Goal: Information Seeking & Learning: Learn about a topic

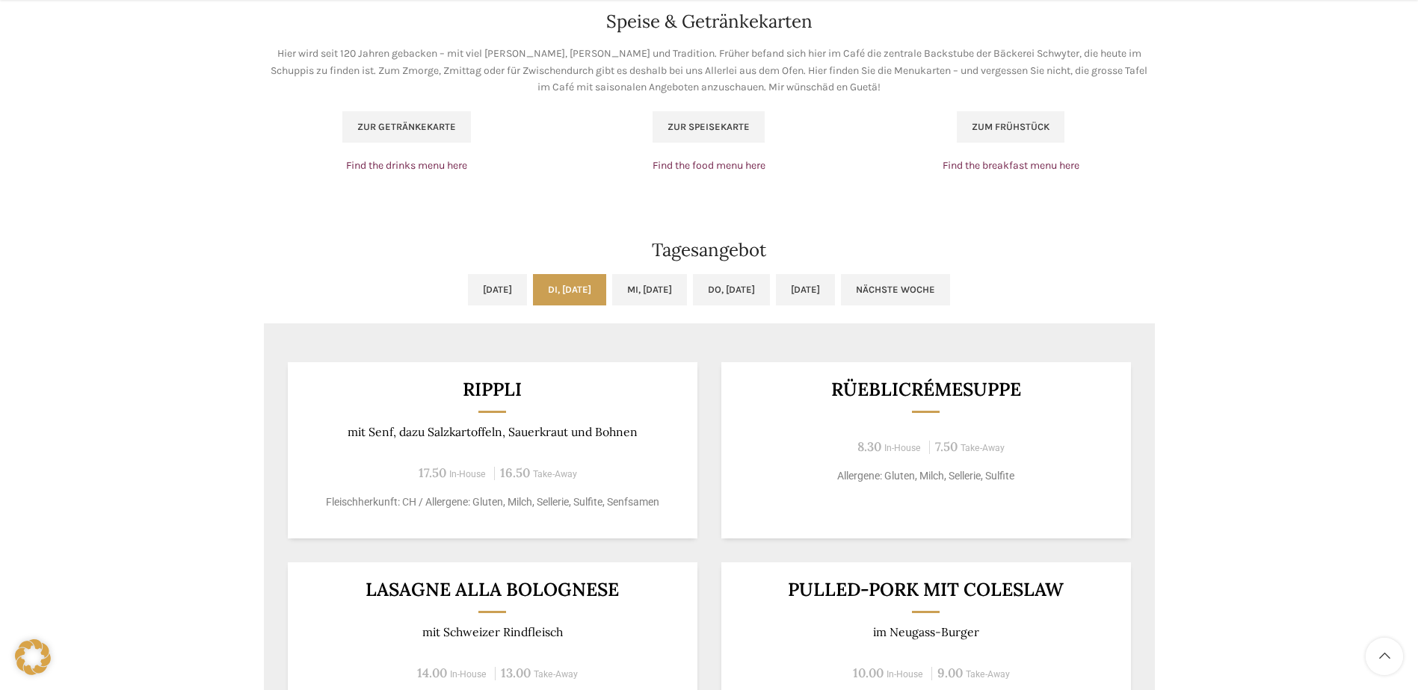
scroll to position [1121, 0]
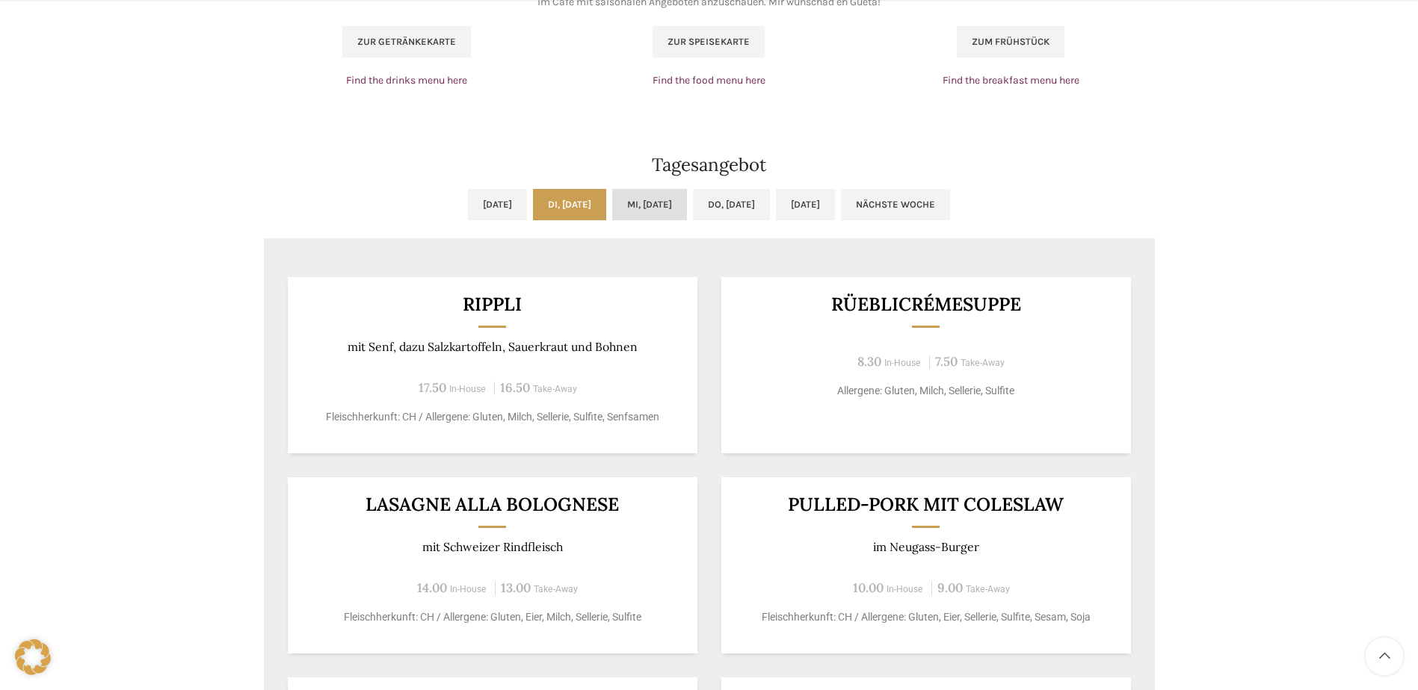
click at [626, 205] on link "[DATE]" at bounding box center [649, 204] width 75 height 31
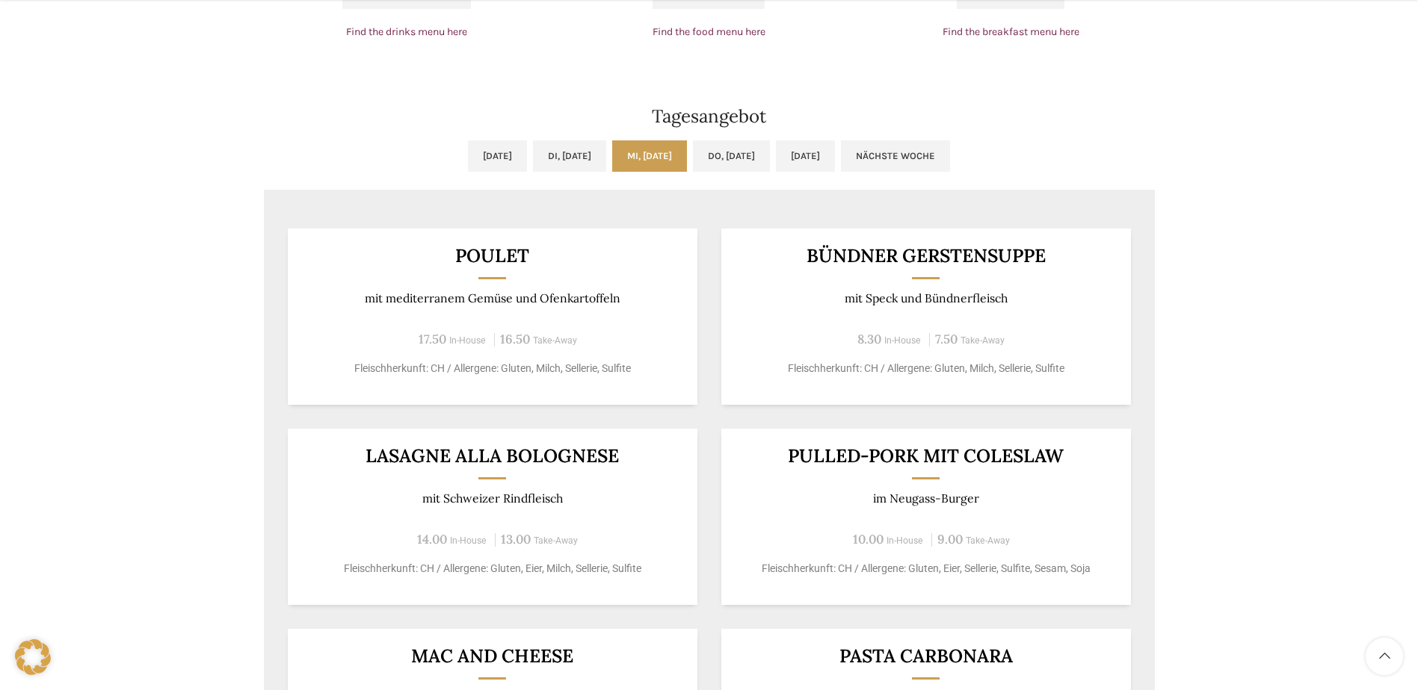
scroll to position [1196, 0]
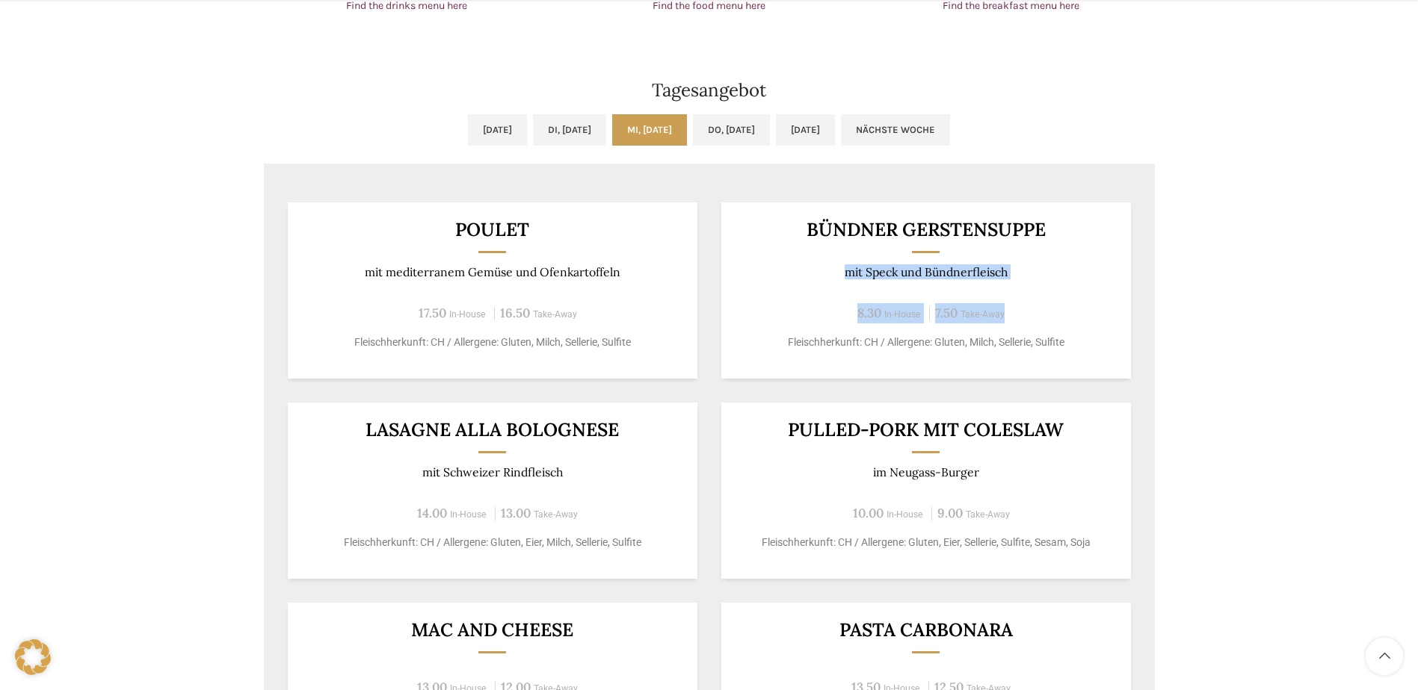
drag, startPoint x: 844, startPoint y: 279, endPoint x: 1023, endPoint y: 279, distance: 178.6
click at [1023, 279] on div "Bündner Gerstensuppe mit Speck und Bündnerfleisch 8.30 In-House 7.50 Take-Away …" at bounding box center [926, 291] width 410 height 176
drag, startPoint x: 1023, startPoint y: 279, endPoint x: 982, endPoint y: 291, distance: 42.6
click at [982, 291] on div "Bündner Gerstensuppe mit Speck und Bündnerfleisch 8.30 In-House 7.50 Take-Away …" at bounding box center [926, 291] width 410 height 176
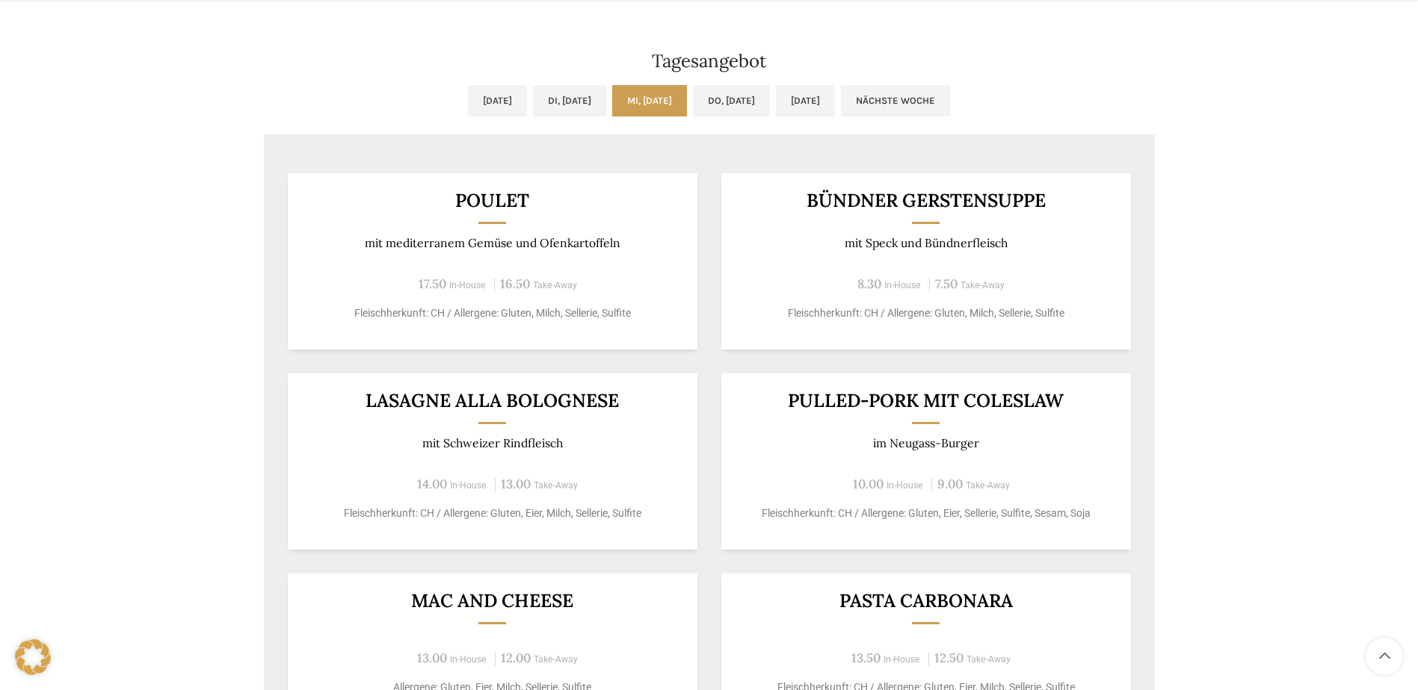
scroll to position [1270, 0]
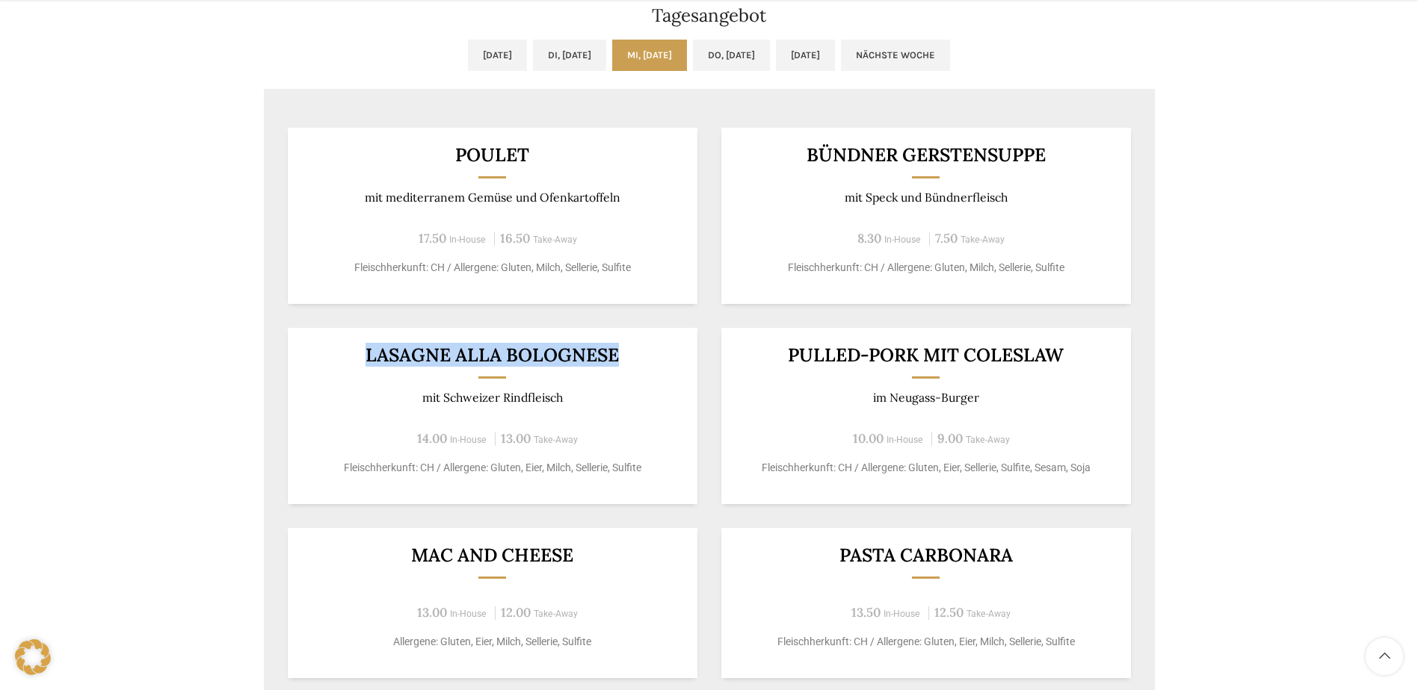
drag, startPoint x: 342, startPoint y: 355, endPoint x: 507, endPoint y: 374, distance: 165.5
click at [507, 374] on div "LASAGNE ALLA BOLOGNESE mit Schweizer Rindfleisch 14.00 In-House 13.00 Take-Away…" at bounding box center [493, 416] width 410 height 176
drag, startPoint x: 507, startPoint y: 374, endPoint x: 502, endPoint y: 410, distance: 36.1
click at [505, 410] on div "LASAGNE ALLA BOLOGNESE mit Schweizer Rindfleisch 14.00 In-House 13.00 Take-Away…" at bounding box center [493, 416] width 410 height 176
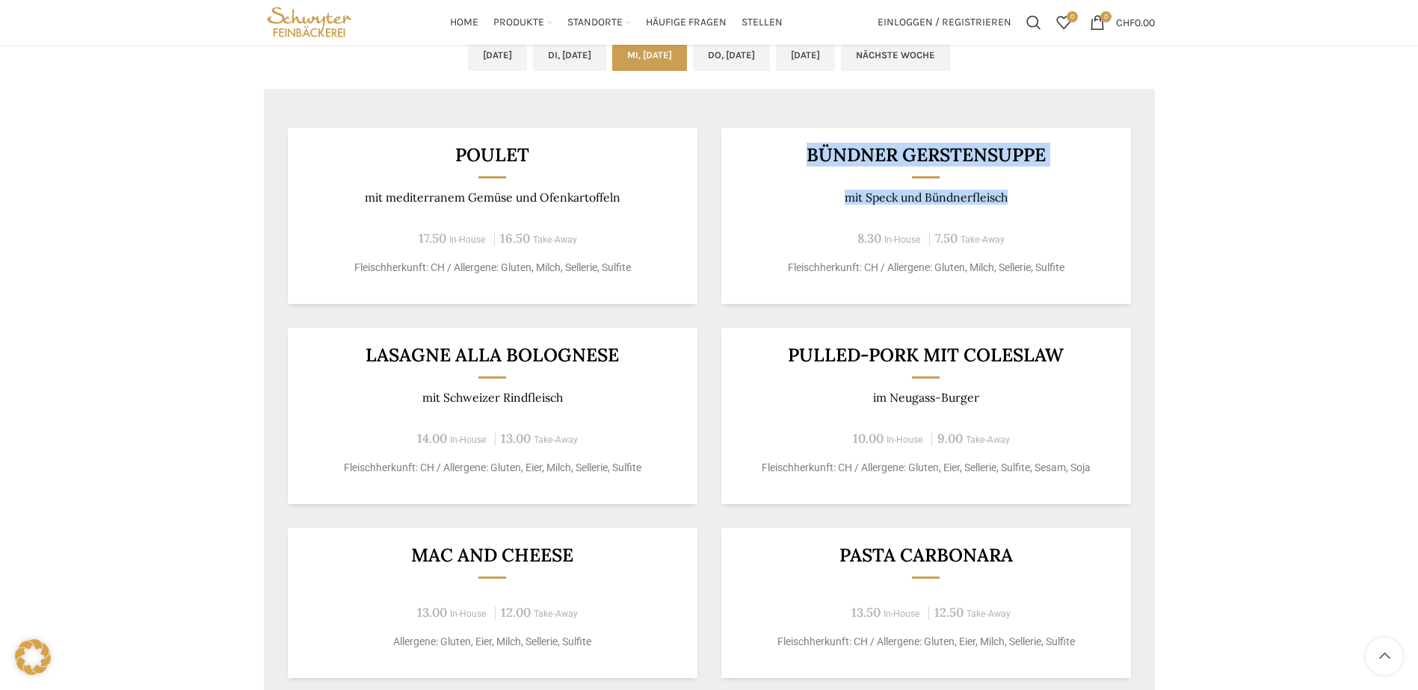
drag, startPoint x: 808, startPoint y: 150, endPoint x: 1069, endPoint y: 189, distance: 264.4
click at [1069, 189] on div "Bündner Gerstensuppe mit Speck und Bündnerfleisch 8.30 In-House 7.50 Take-Away …" at bounding box center [926, 216] width 410 height 176
drag, startPoint x: 1069, startPoint y: 189, endPoint x: 1027, endPoint y: 204, distance: 45.1
click at [1027, 204] on p "mit Speck und Bündnerfleisch" at bounding box center [925, 198] width 373 height 14
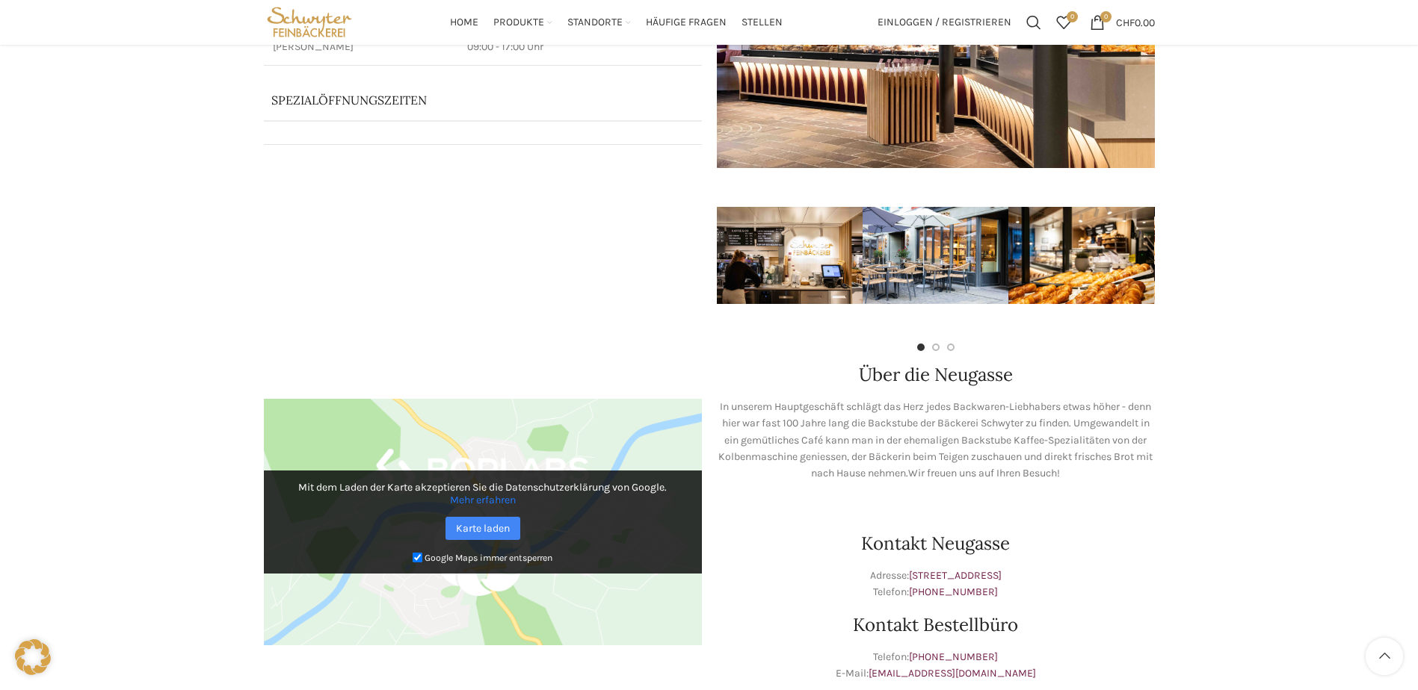
scroll to position [0, 0]
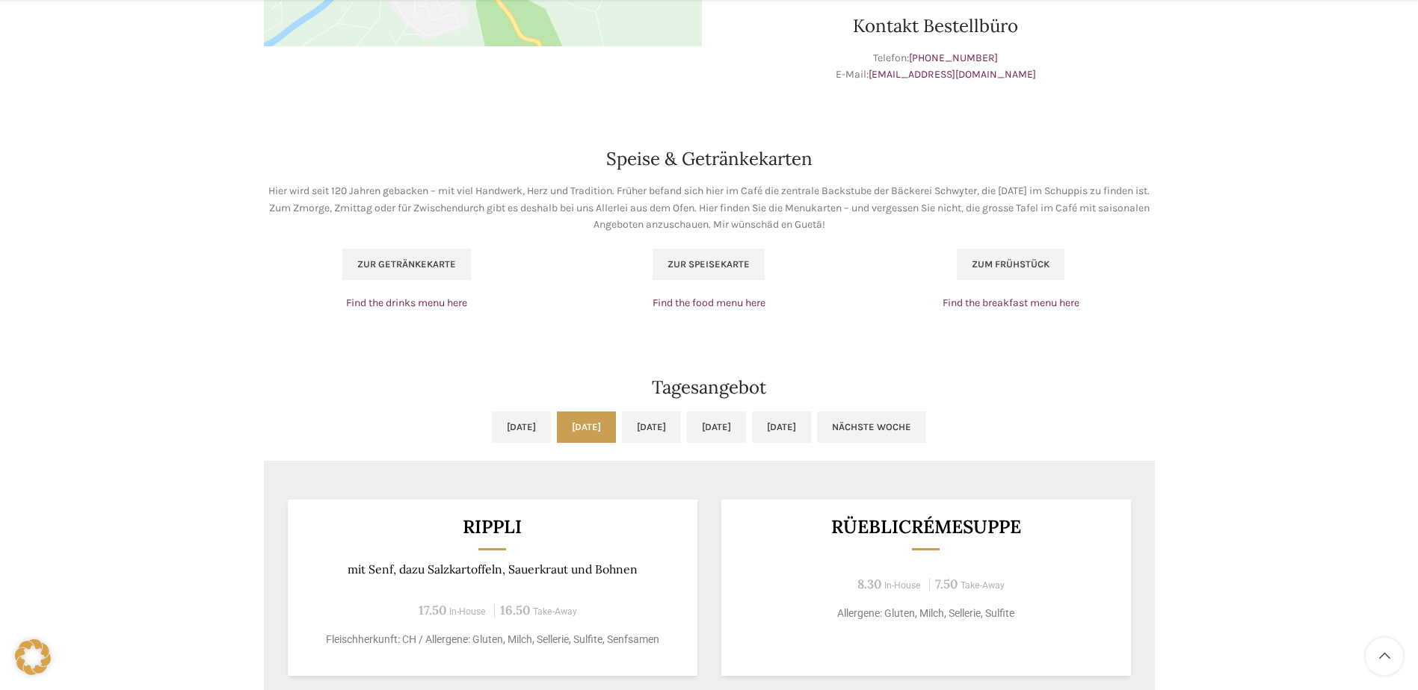
scroll to position [971, 0]
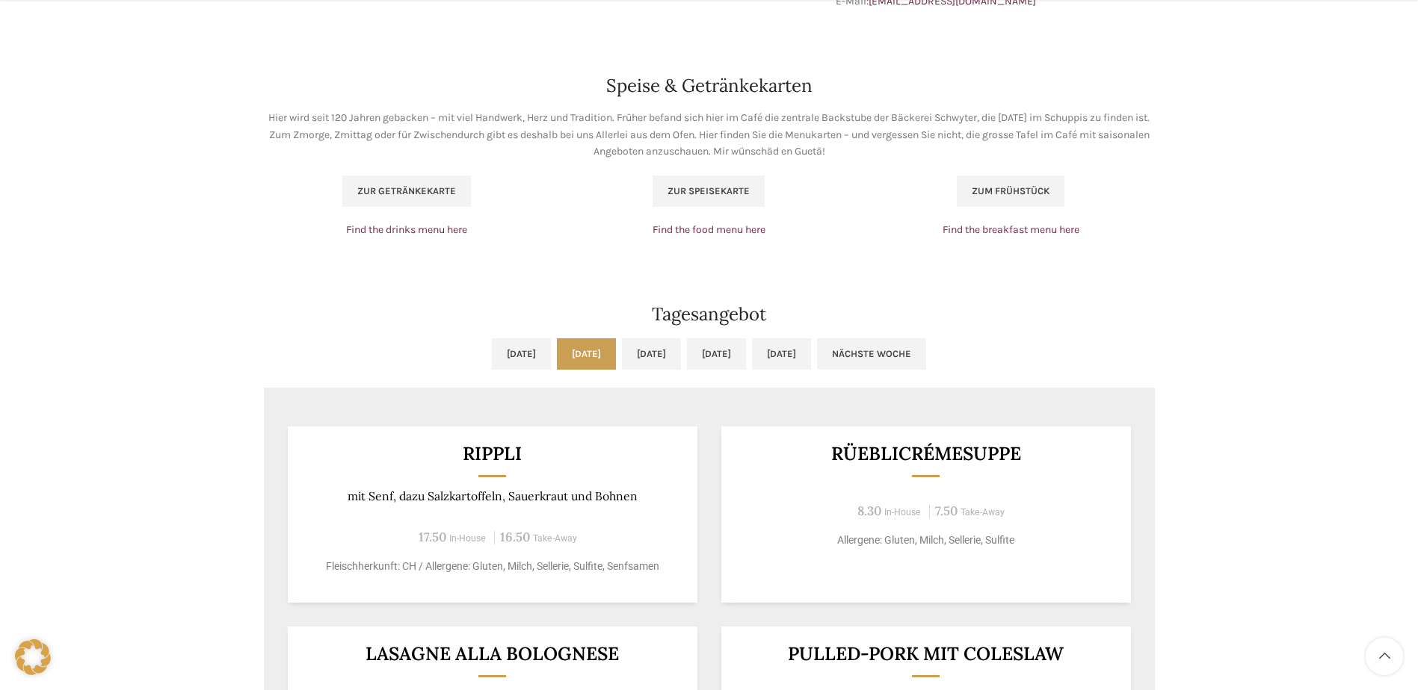
click at [649, 372] on ul "Mo, 29.09.2025 Di, 30.09.2025 Mi, 01.10.2025 Do, 02.10.2025 Fr, 03.10.2025 Näch…" at bounding box center [709, 363] width 891 height 49
click at [651, 369] on link "Mi, [DATE]" at bounding box center [651, 354] width 59 height 31
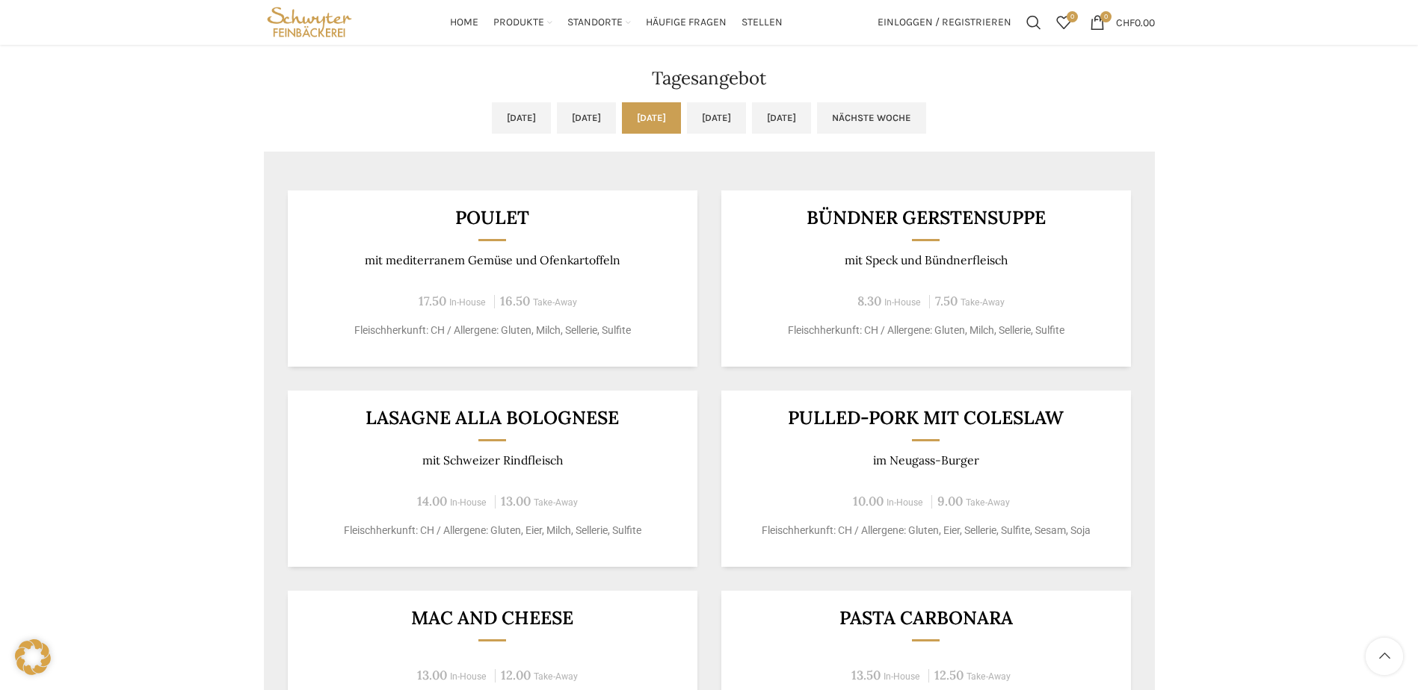
scroll to position [1121, 0]
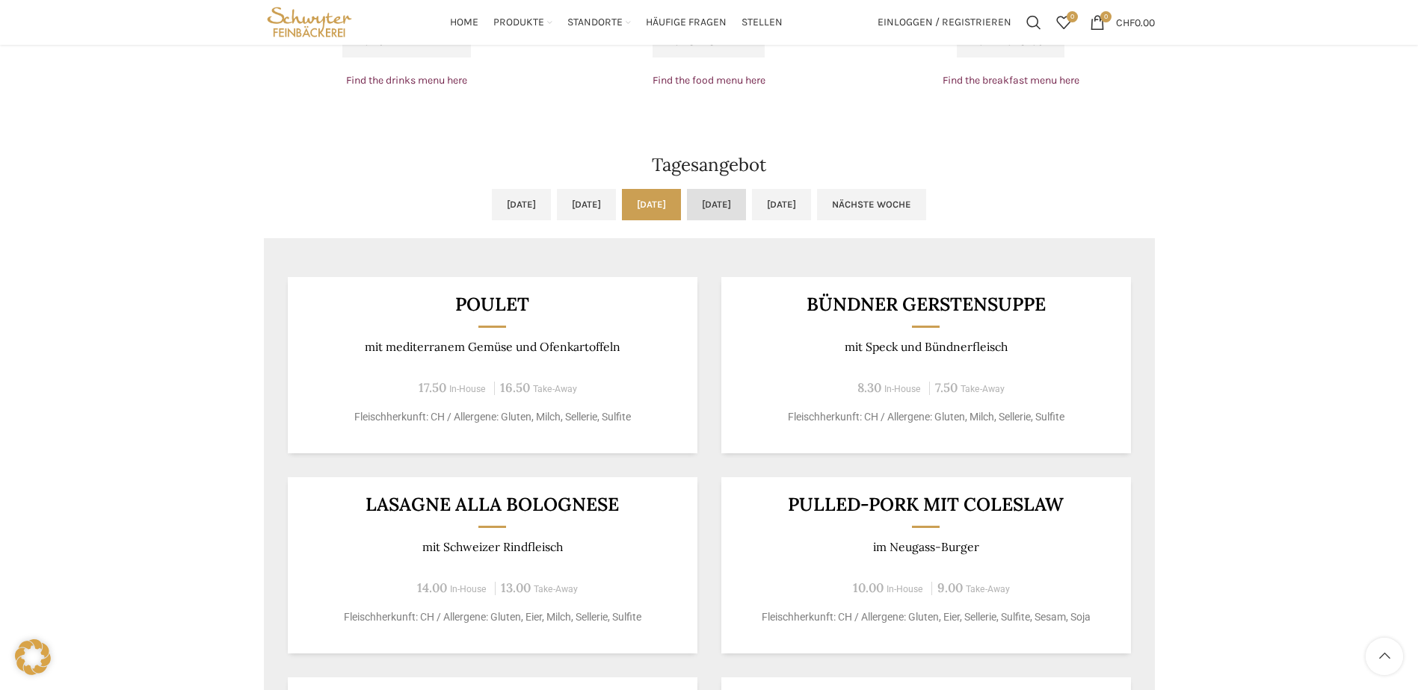
click at [726, 215] on link "[DATE]" at bounding box center [716, 204] width 59 height 31
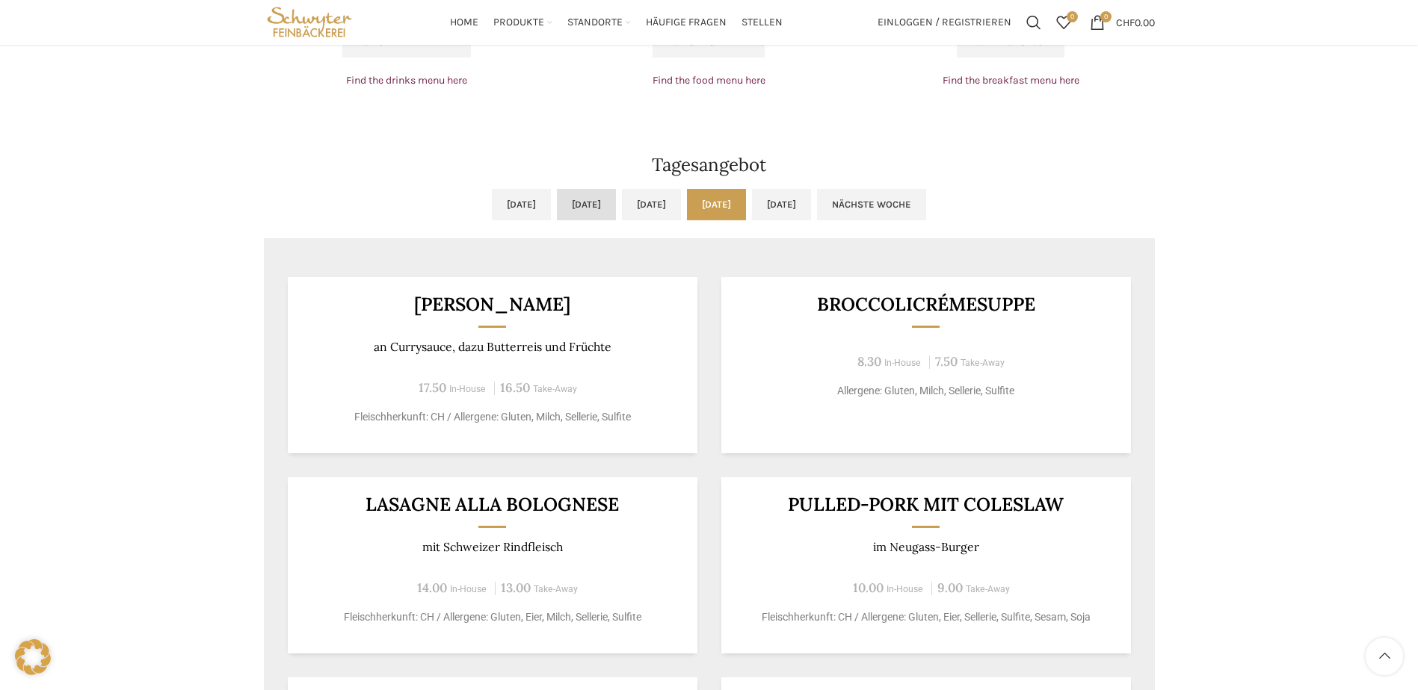
click at [586, 211] on link "[DATE]" at bounding box center [586, 204] width 59 height 31
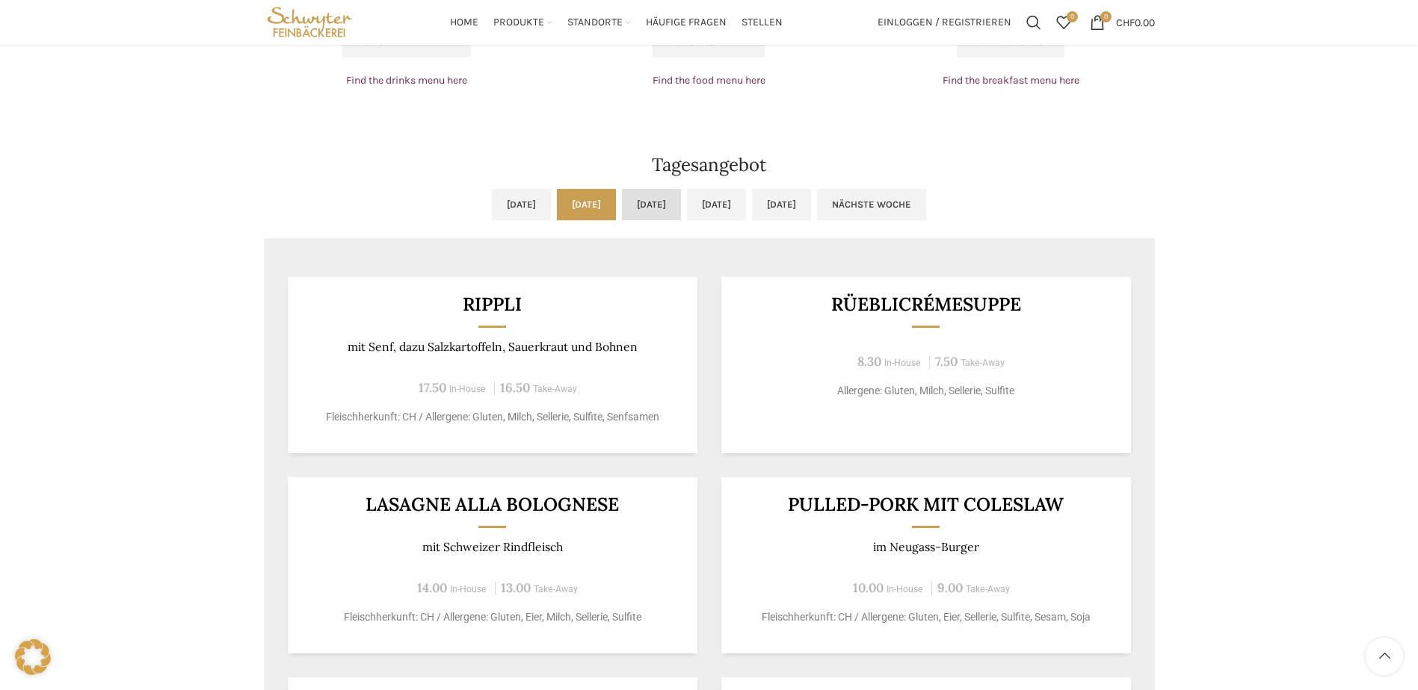
click at [628, 203] on link "[DATE]" at bounding box center [651, 204] width 59 height 31
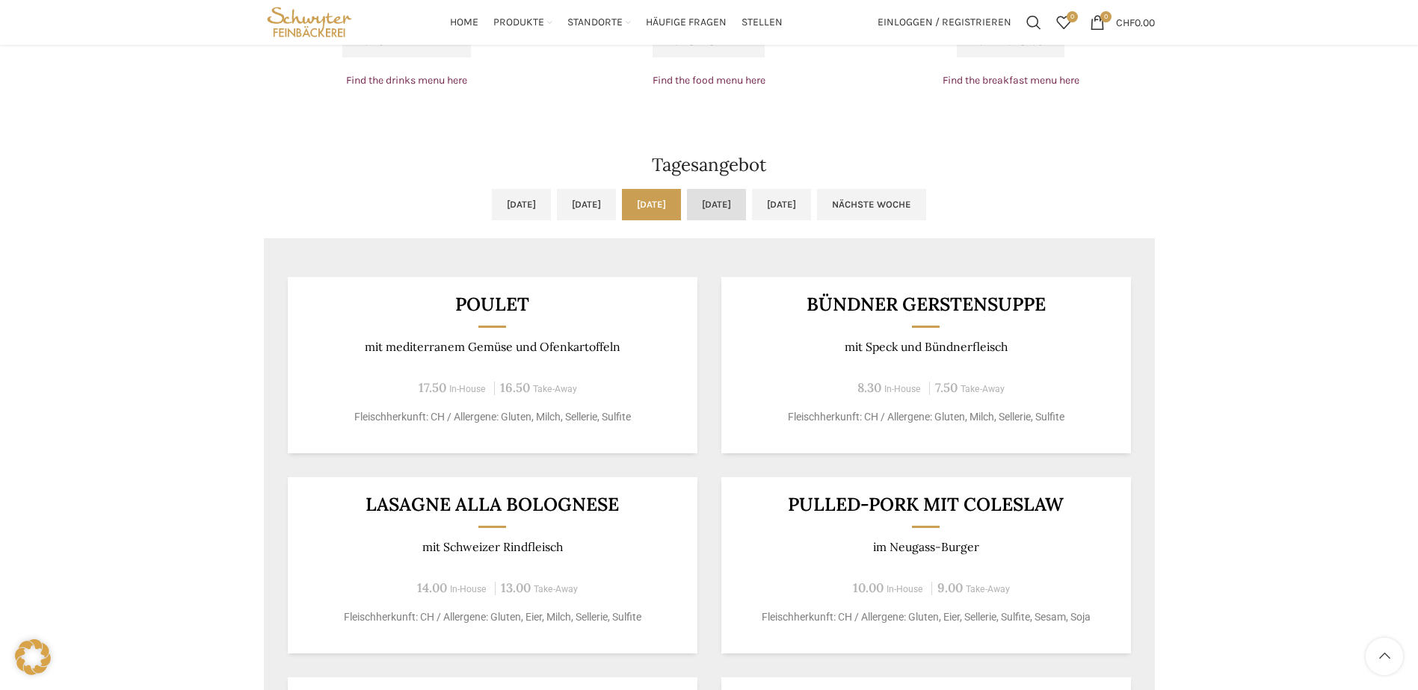
click at [738, 199] on link "[DATE]" at bounding box center [716, 204] width 59 height 31
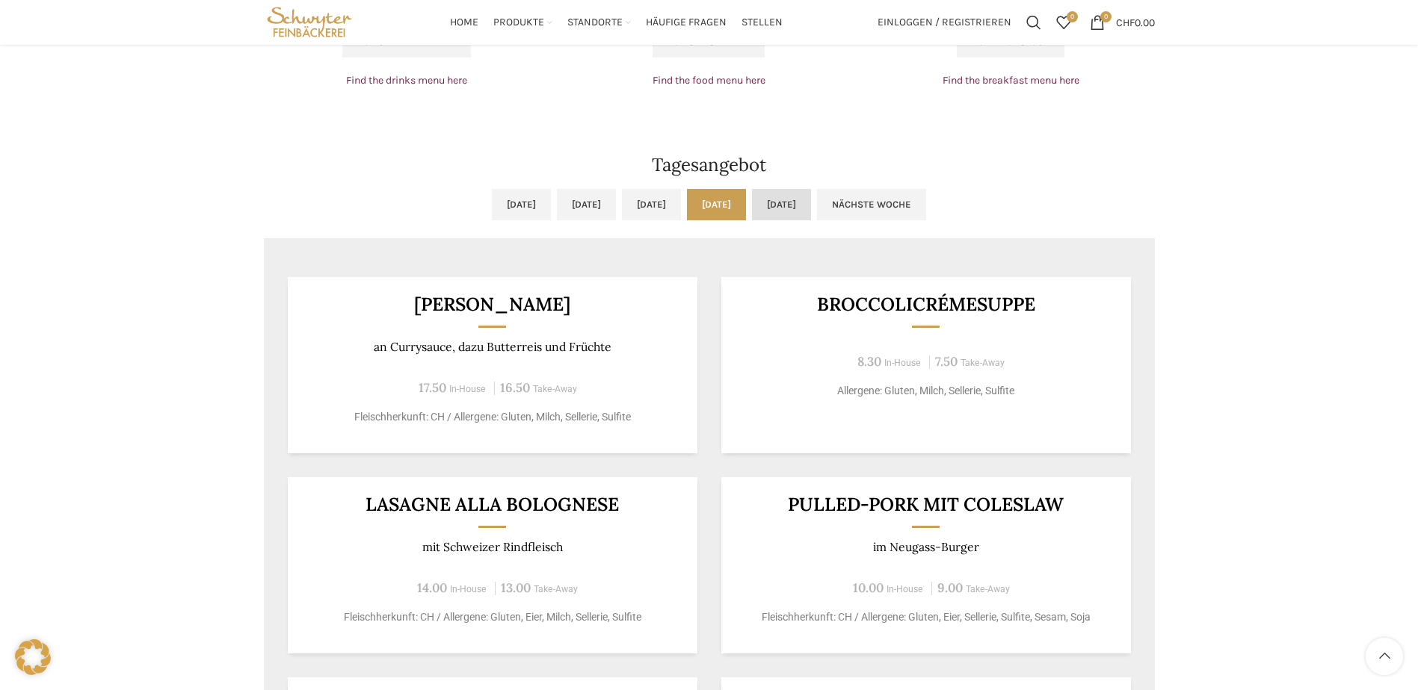
click at [811, 216] on link "[DATE]" at bounding box center [781, 204] width 59 height 31
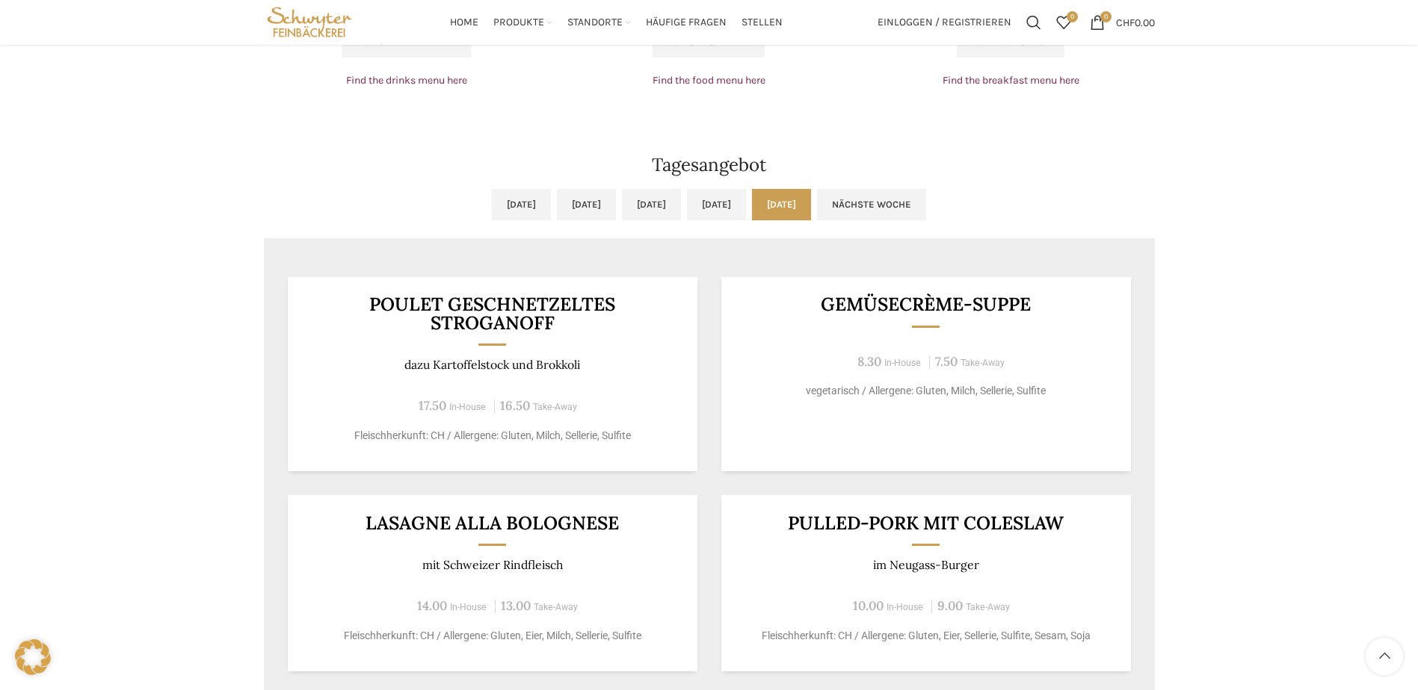
click at [926, 211] on link "Nächste Woche" at bounding box center [871, 204] width 109 height 31
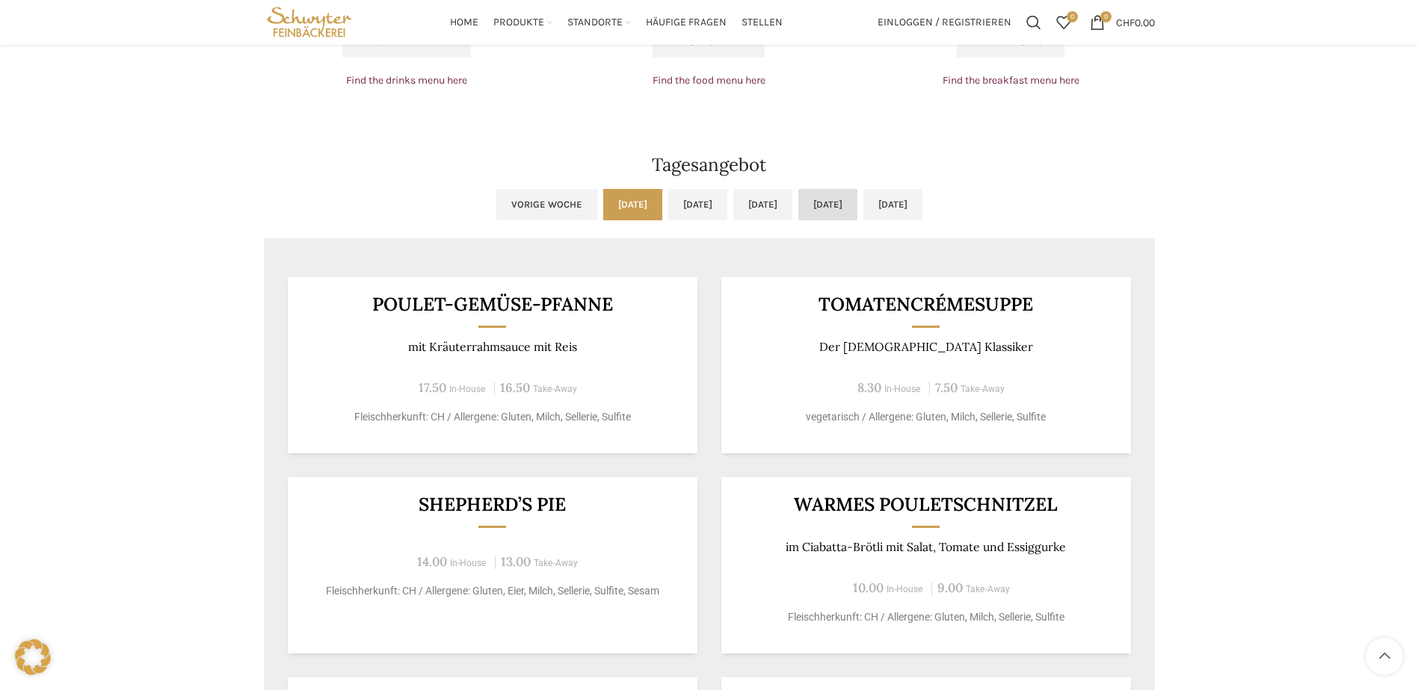
click at [857, 211] on link "[DATE]" at bounding box center [827, 204] width 59 height 31
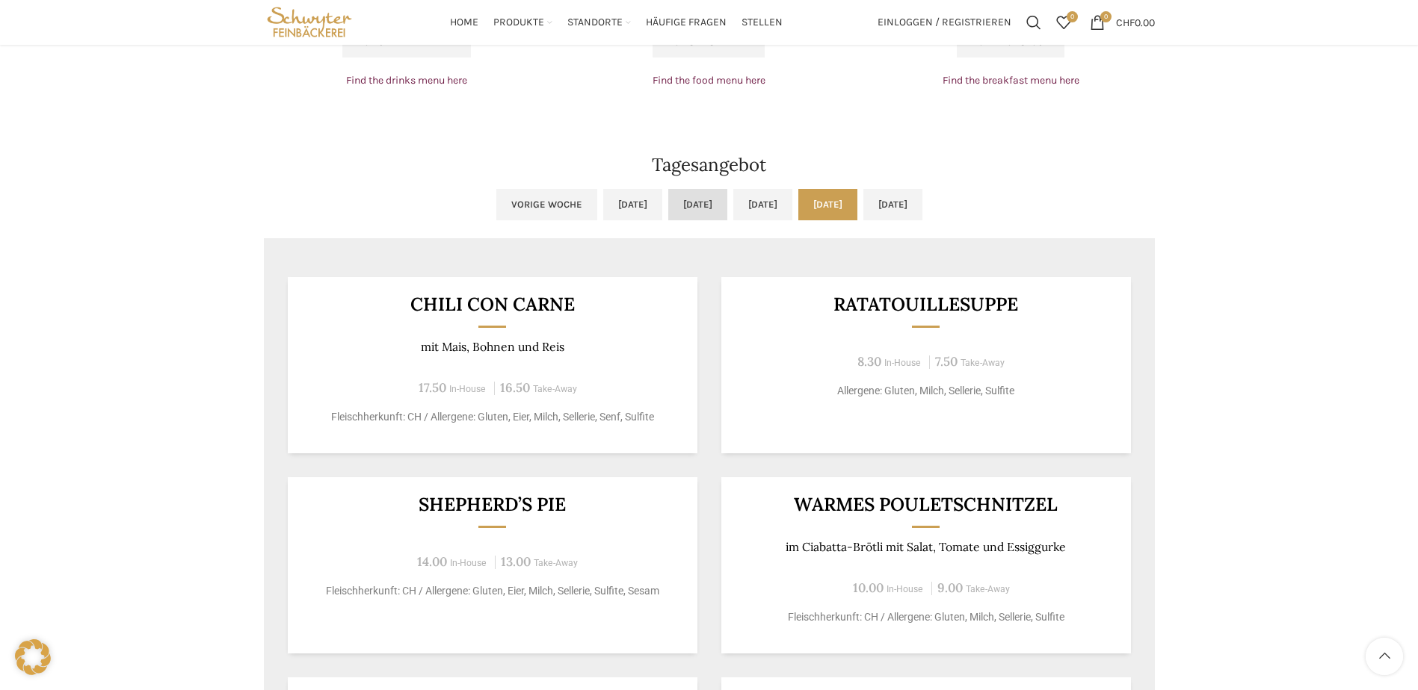
drag, startPoint x: 773, startPoint y: 215, endPoint x: 692, endPoint y: 211, distance: 80.8
click at [772, 215] on link "[DATE]" at bounding box center [762, 204] width 59 height 31
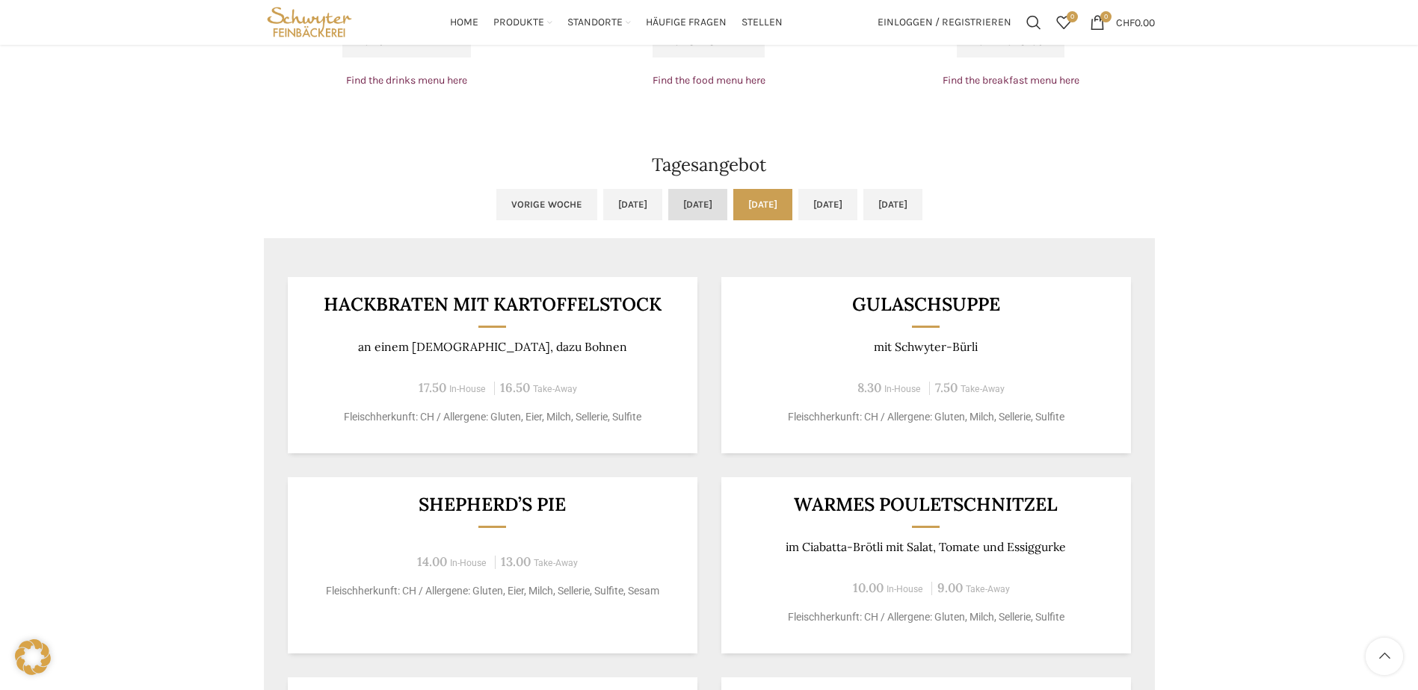
click at [684, 210] on link "[DATE]" at bounding box center [697, 204] width 59 height 31
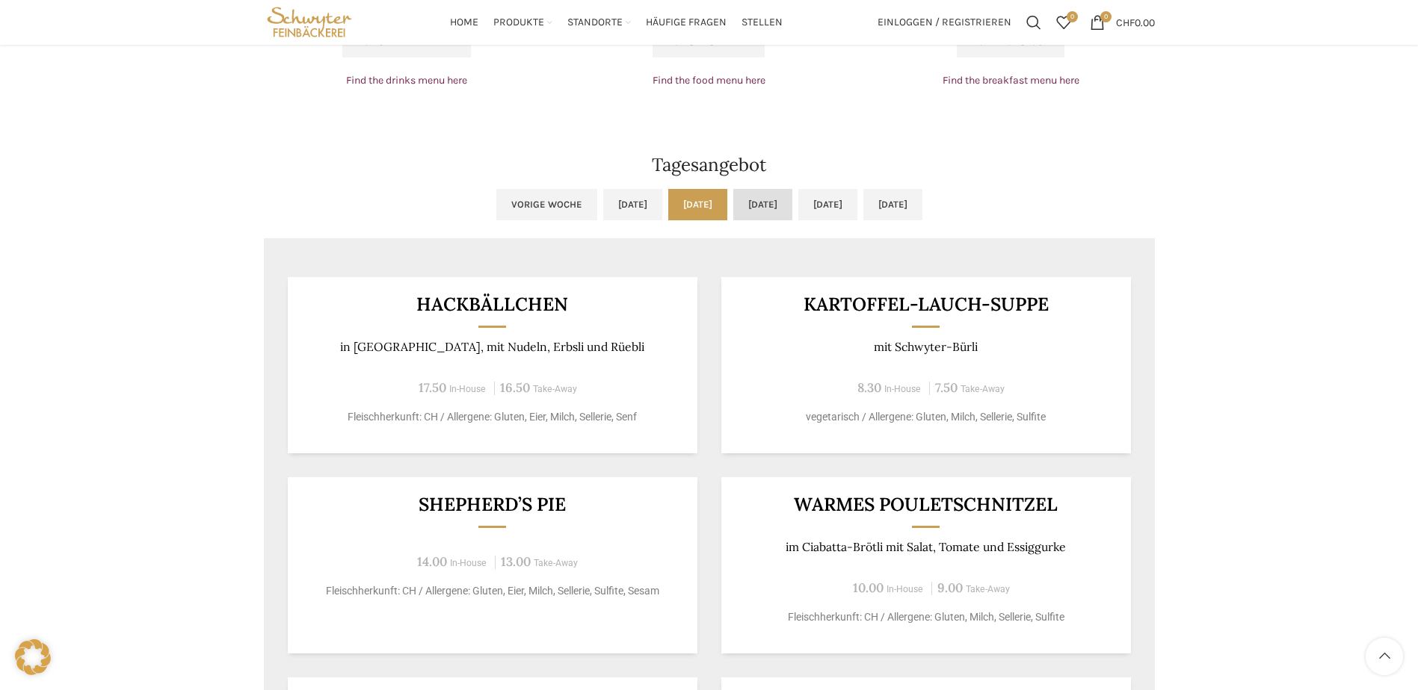
click at [747, 206] on link "[DATE]" at bounding box center [762, 204] width 59 height 31
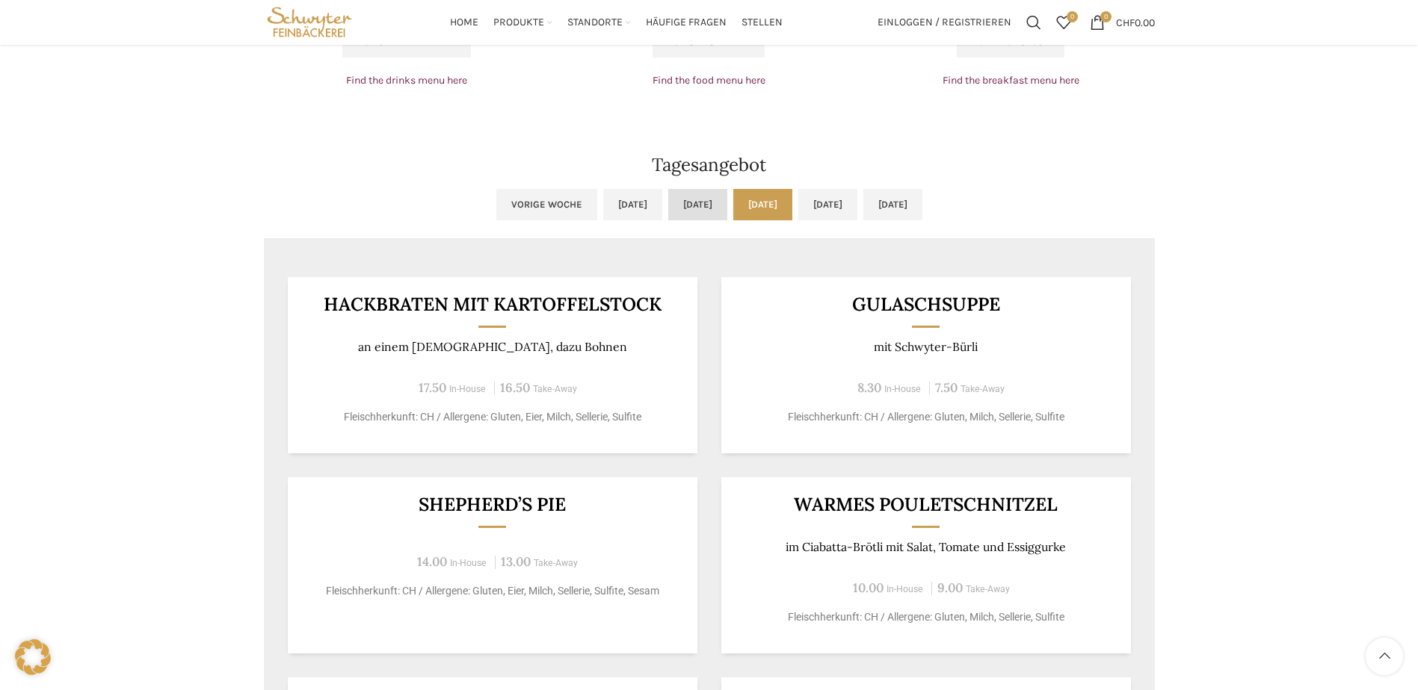
click at [668, 208] on link "[DATE]" at bounding box center [697, 204] width 59 height 31
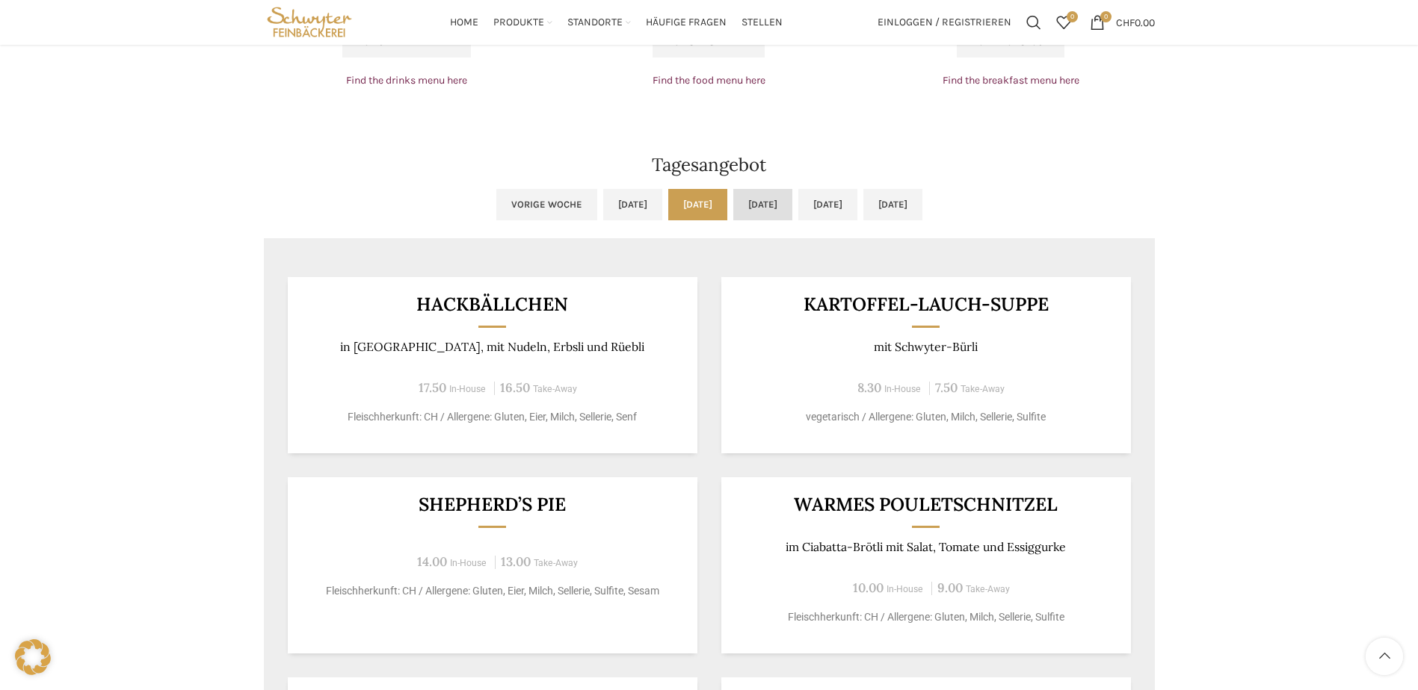
click at [770, 209] on link "[DATE]" at bounding box center [762, 204] width 59 height 31
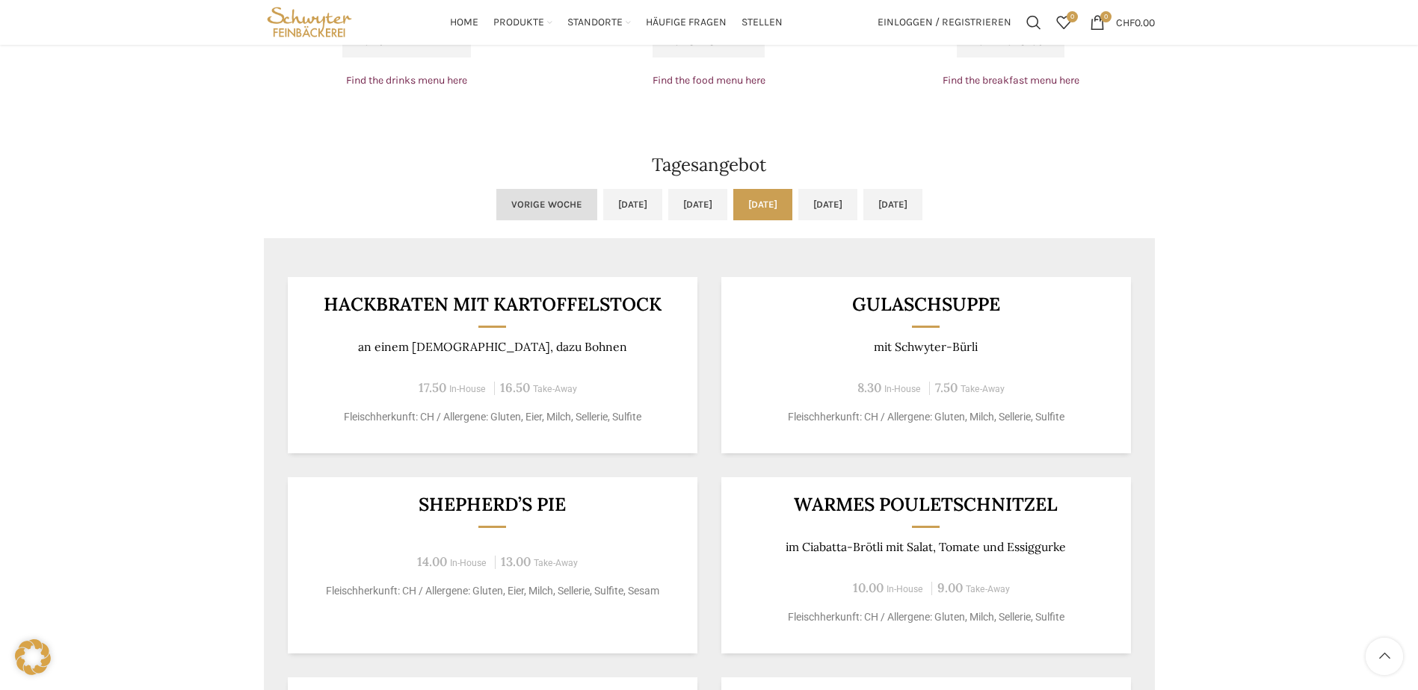
click at [496, 207] on link "Vorige Woche" at bounding box center [546, 204] width 101 height 31
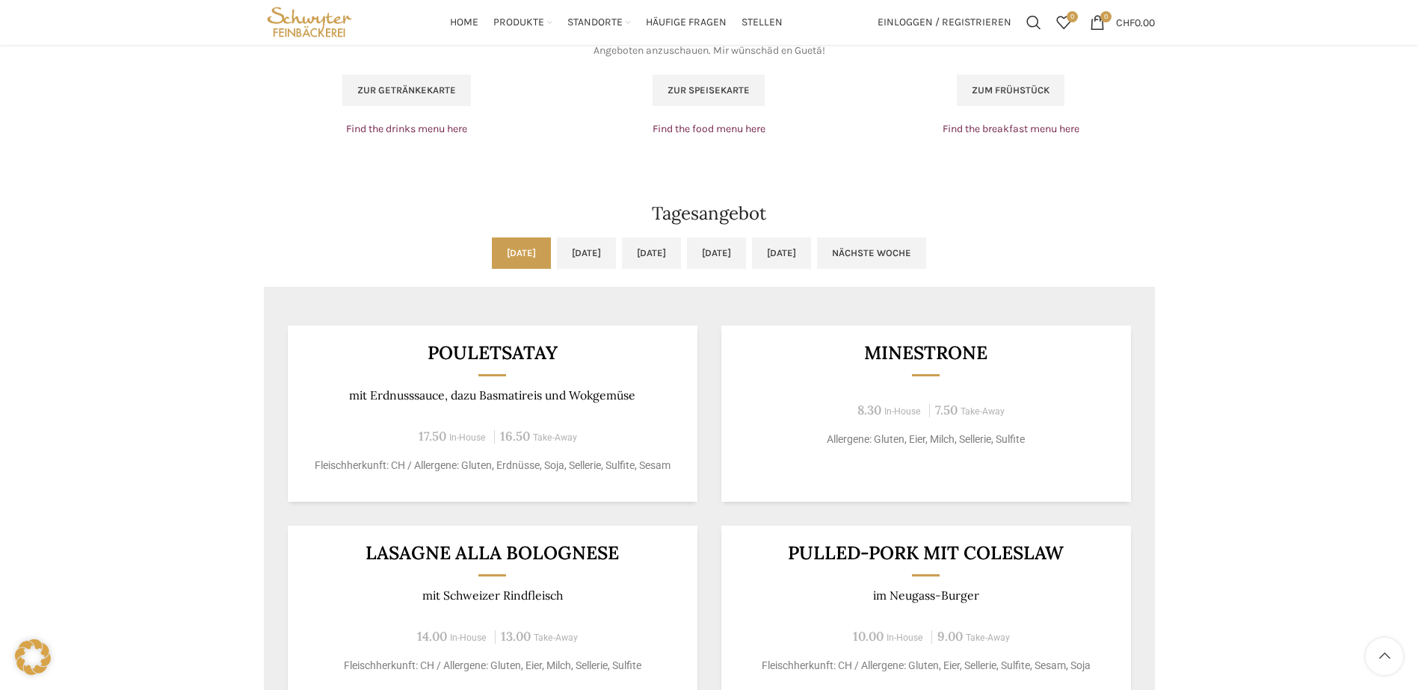
scroll to position [1046, 0]
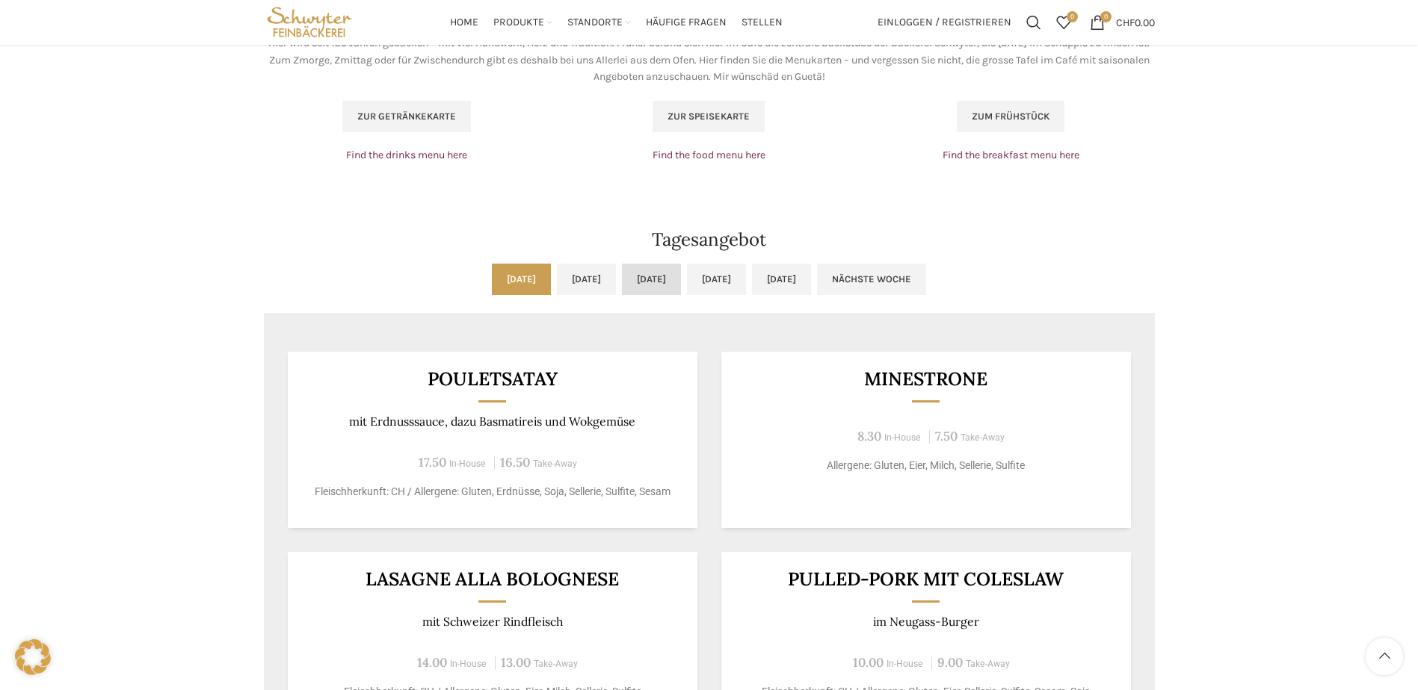
drag, startPoint x: 660, startPoint y: 273, endPoint x: 659, endPoint y: 284, distance: 11.2
click at [660, 273] on link "[DATE]" at bounding box center [651, 279] width 59 height 31
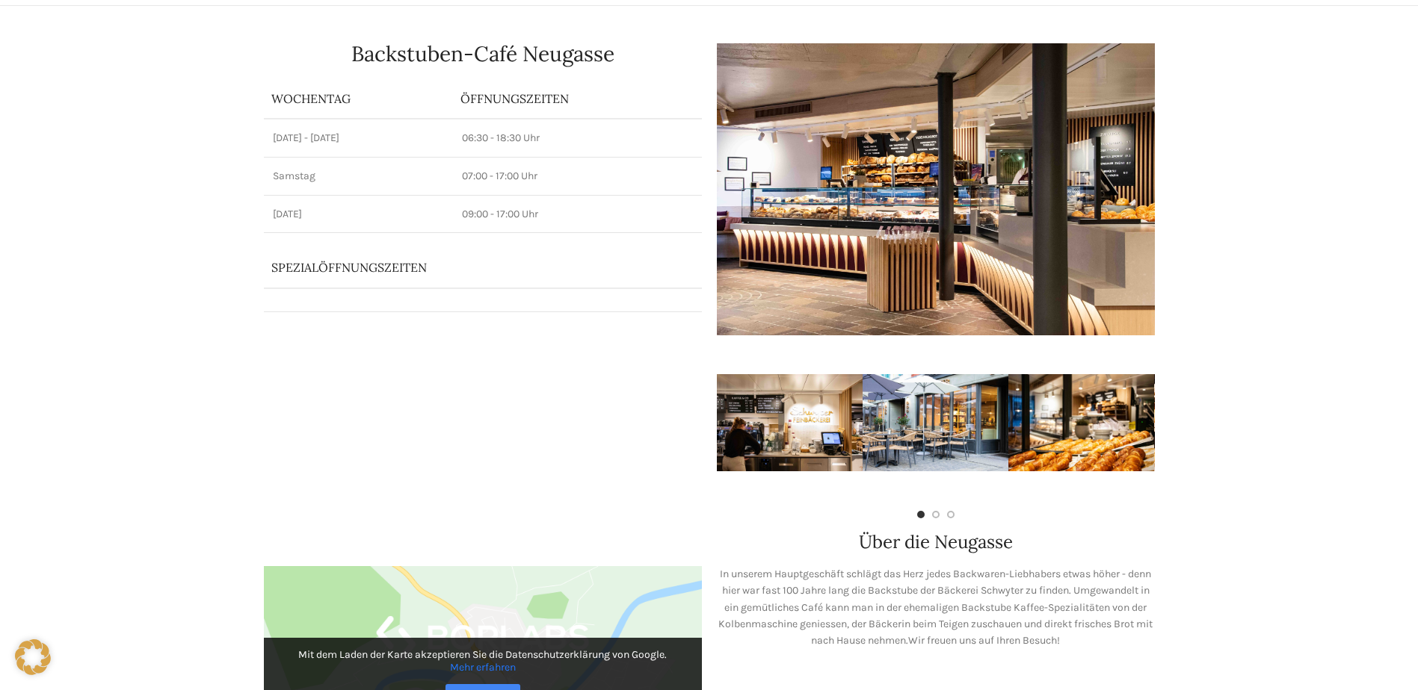
scroll to position [0, 0]
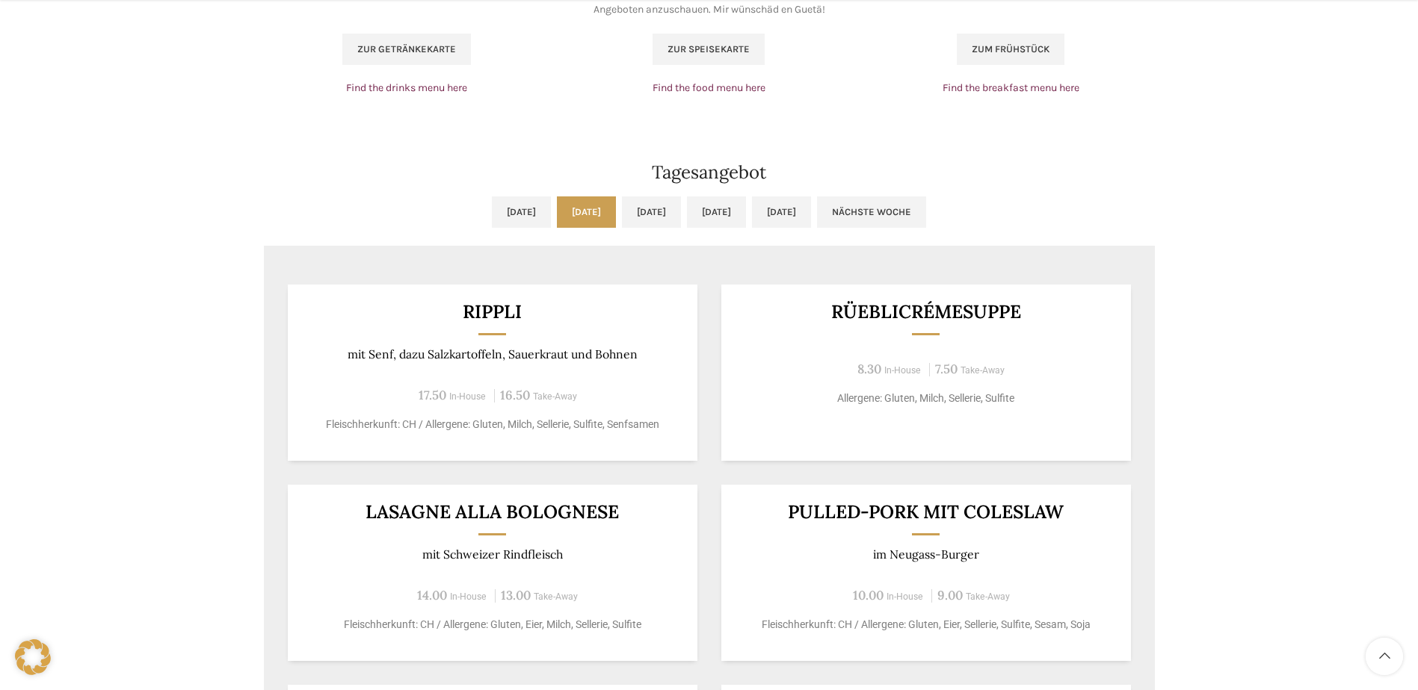
scroll to position [1196, 0]
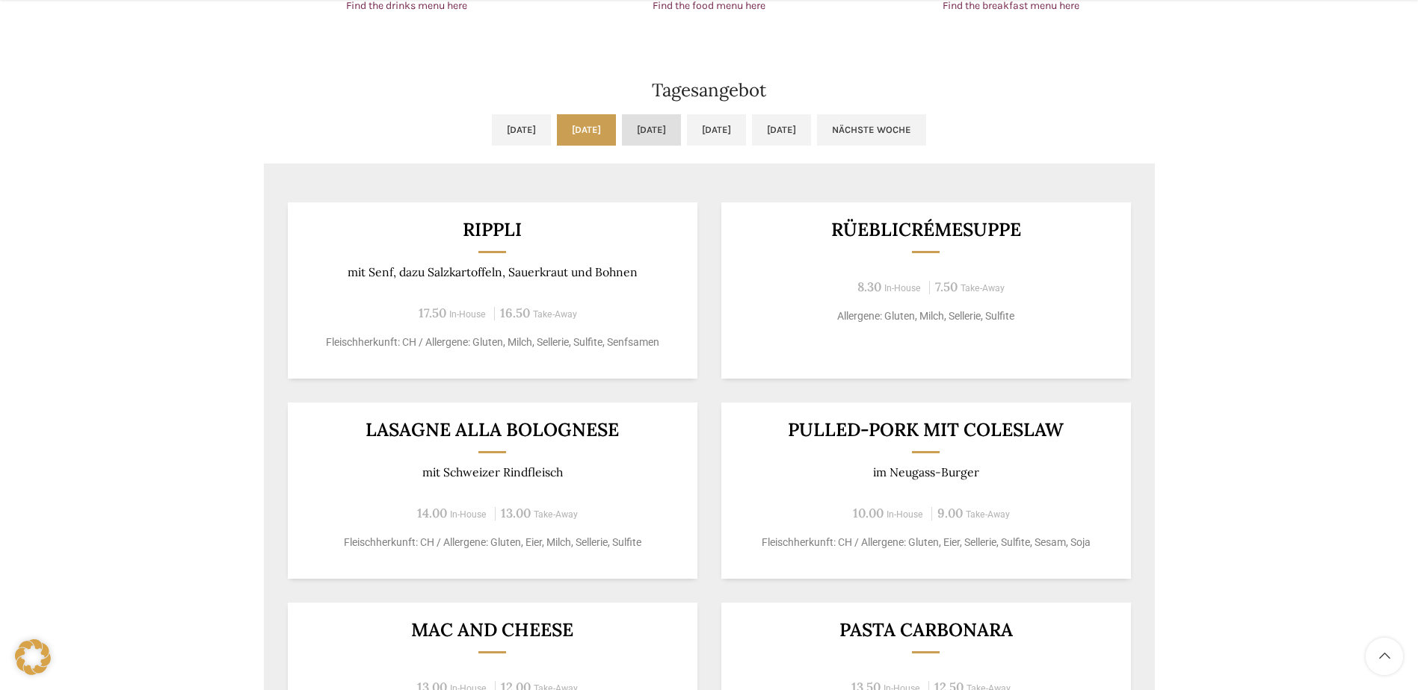
click at [648, 143] on link "[DATE]" at bounding box center [651, 129] width 59 height 31
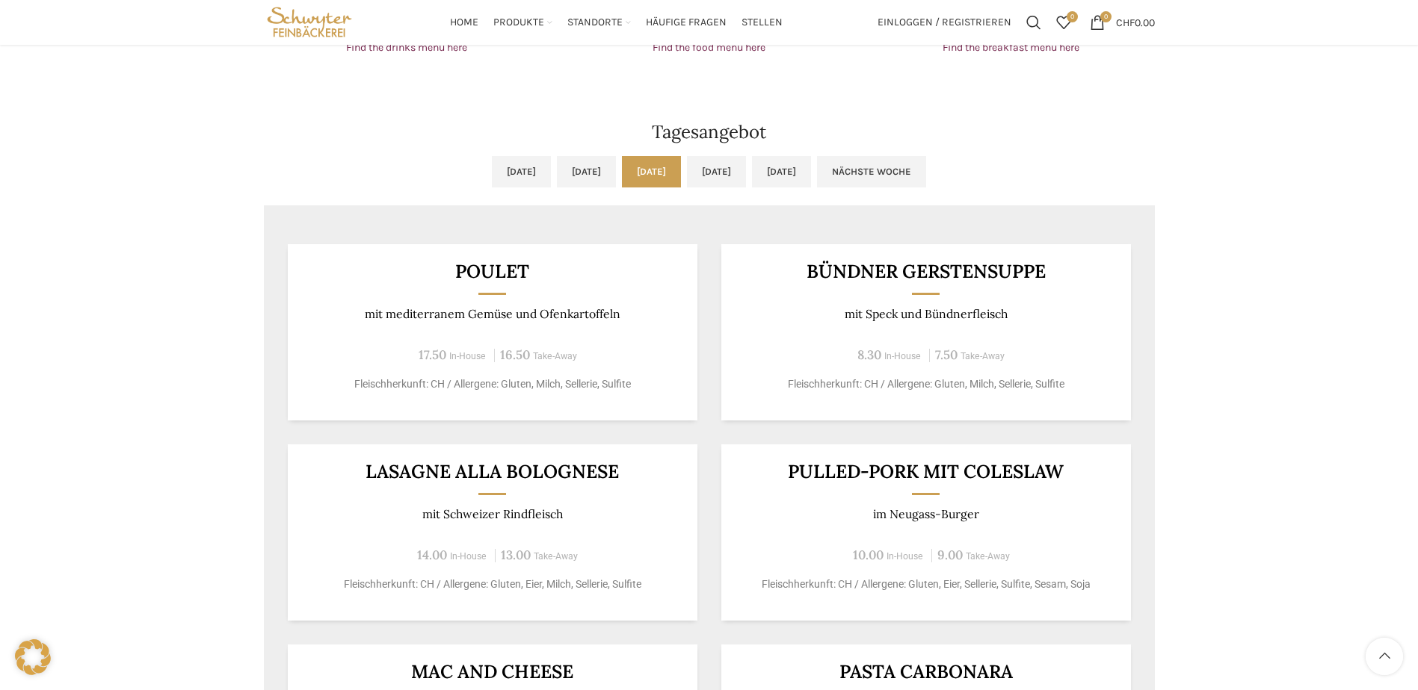
scroll to position [1046, 0]
